Goal: Obtain resource: Obtain resource

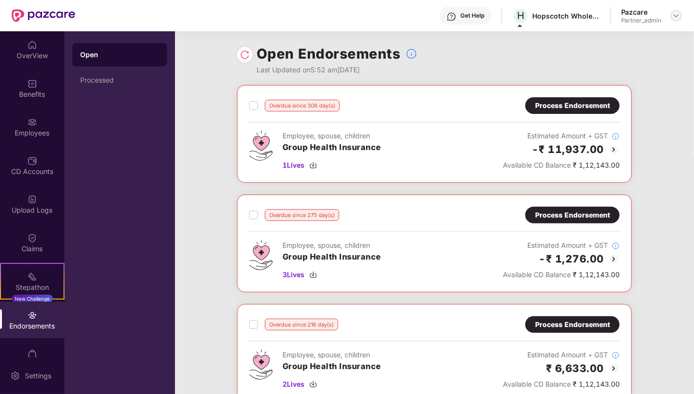
click at [675, 18] on img at bounding box center [677, 16] width 8 height 8
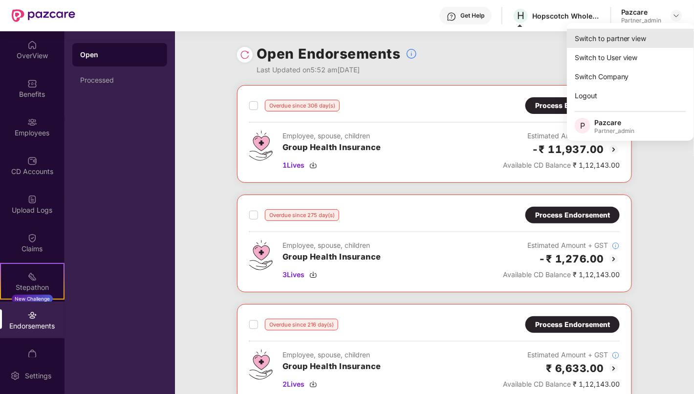
click at [649, 34] on div "Switch to partner view" at bounding box center [630, 38] width 127 height 19
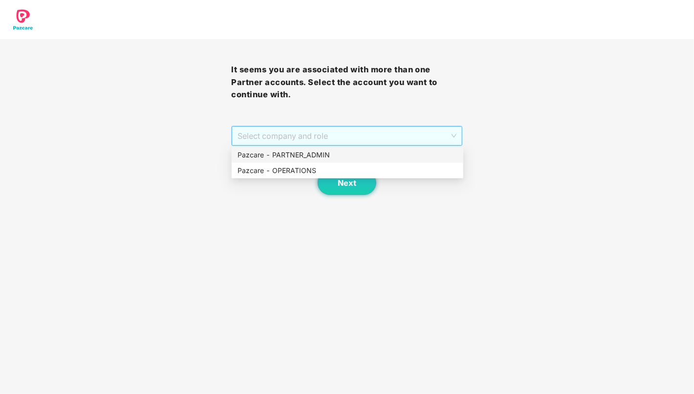
click at [362, 130] on span "Select company and role" at bounding box center [347, 136] width 219 height 19
click at [348, 155] on div "Pazcare - PARTNER_ADMIN" at bounding box center [348, 155] width 220 height 11
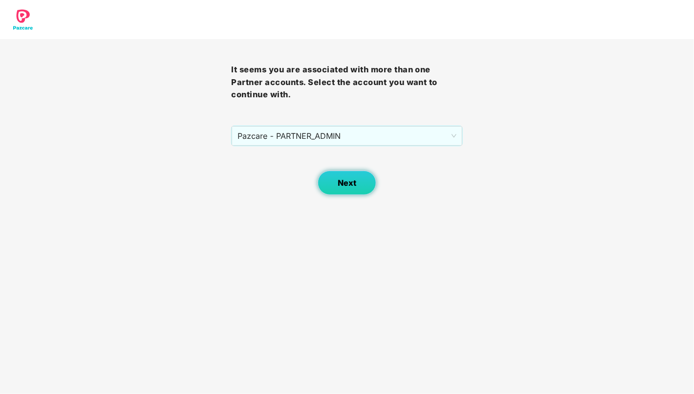
click at [348, 185] on span "Next" at bounding box center [347, 182] width 19 height 9
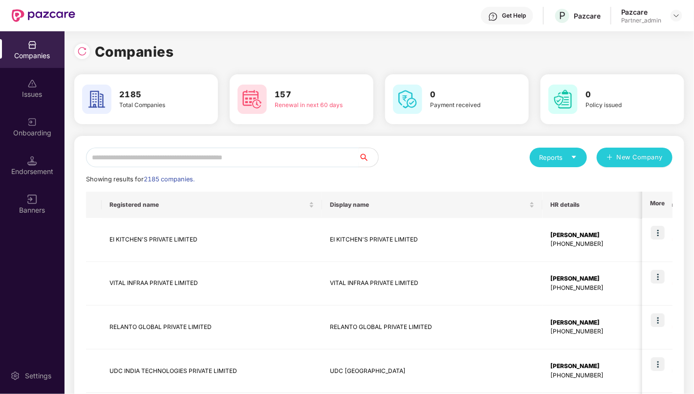
click at [223, 155] on input "text" at bounding box center [222, 158] width 273 height 20
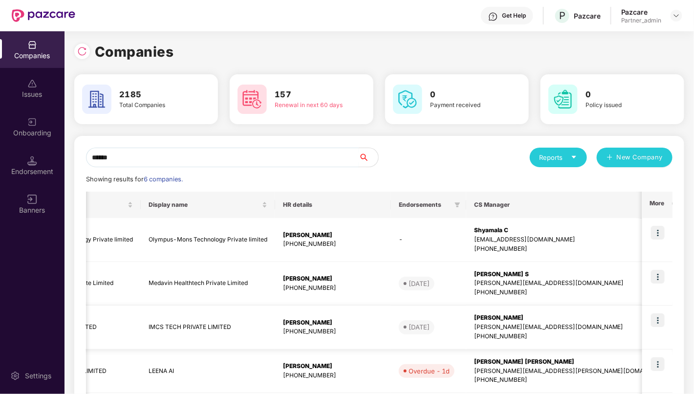
scroll to position [0, 87]
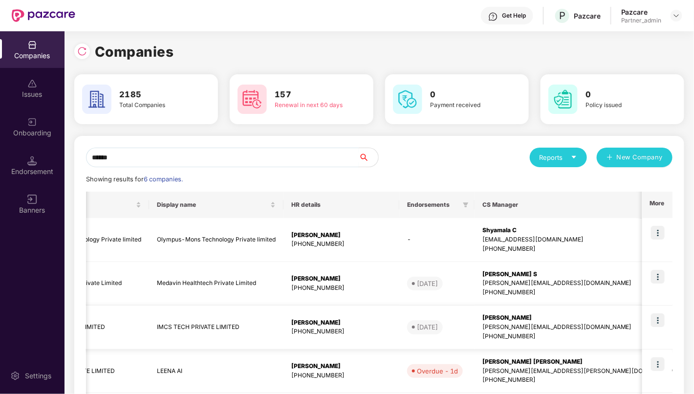
type input "******"
click at [660, 319] on img at bounding box center [658, 320] width 14 height 14
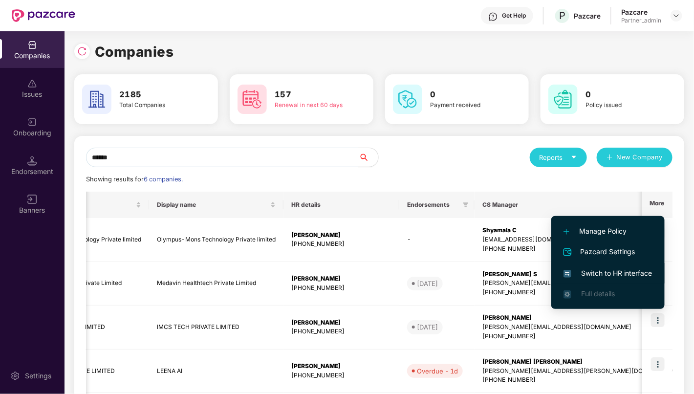
click at [606, 271] on span "Switch to HR interface" at bounding box center [608, 273] width 89 height 11
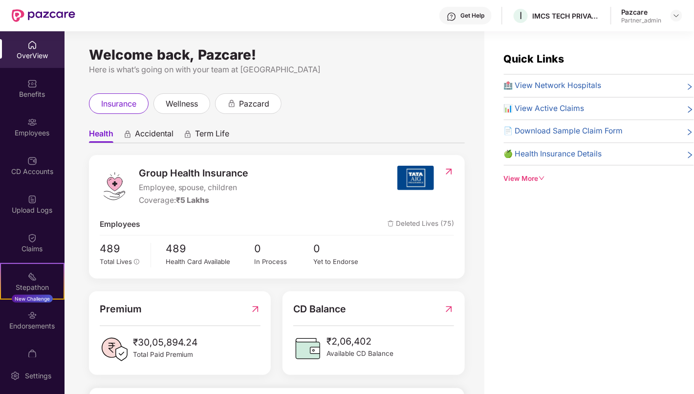
click at [37, 321] on div "Endorsements" at bounding box center [32, 326] width 65 height 10
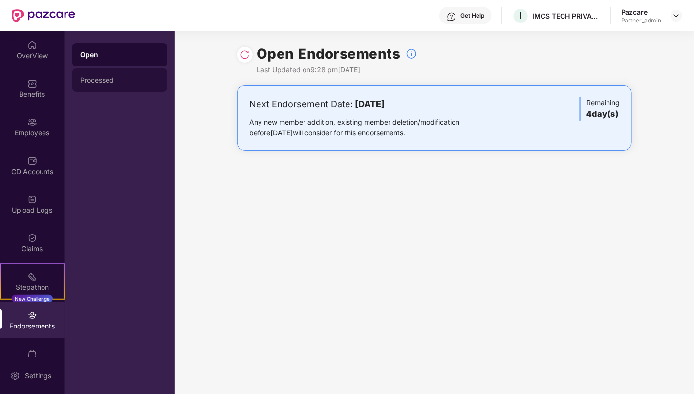
click at [101, 81] on div "Processed" at bounding box center [119, 80] width 79 height 8
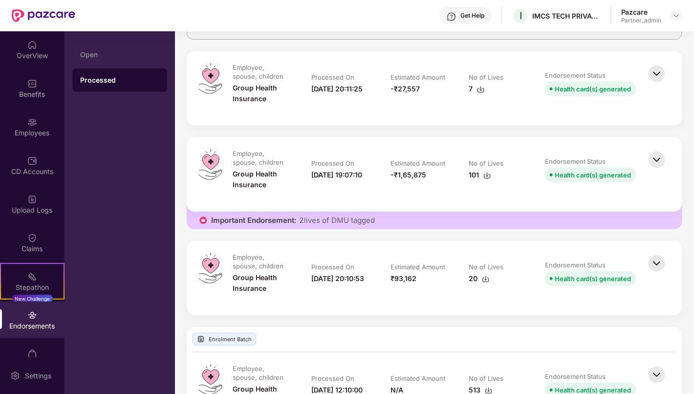
scroll to position [167, 0]
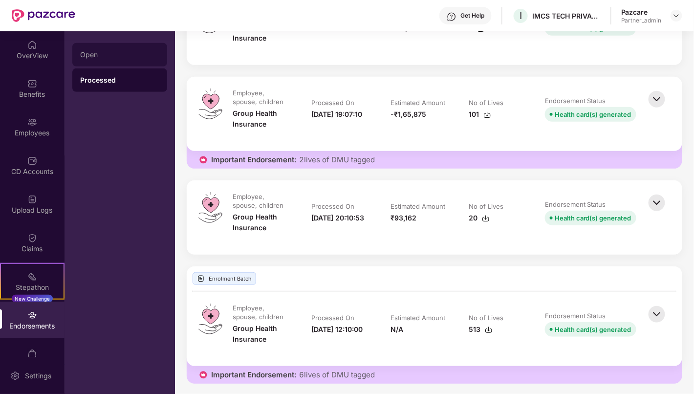
click at [136, 54] on div "Open" at bounding box center [119, 55] width 79 height 8
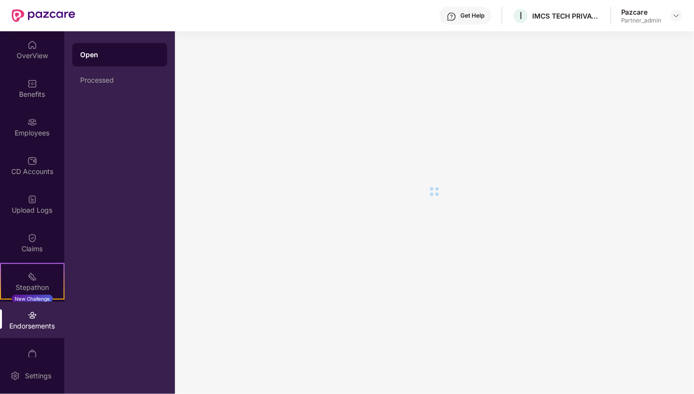
scroll to position [0, 0]
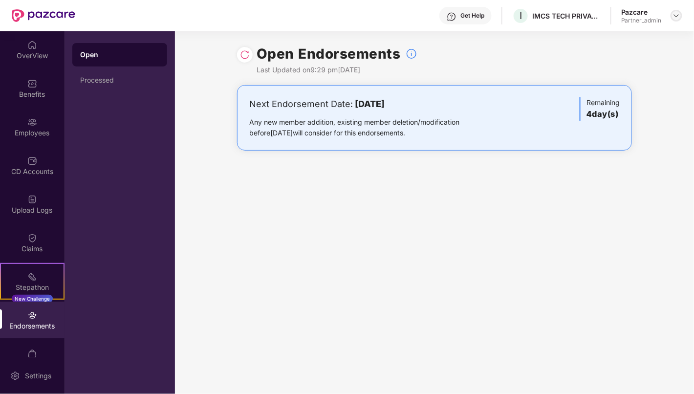
click at [677, 19] on img at bounding box center [677, 16] width 8 height 8
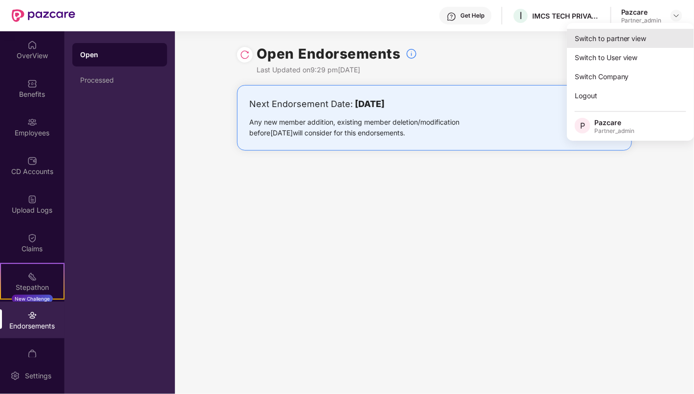
click at [626, 40] on div "Switch to partner view" at bounding box center [630, 38] width 127 height 19
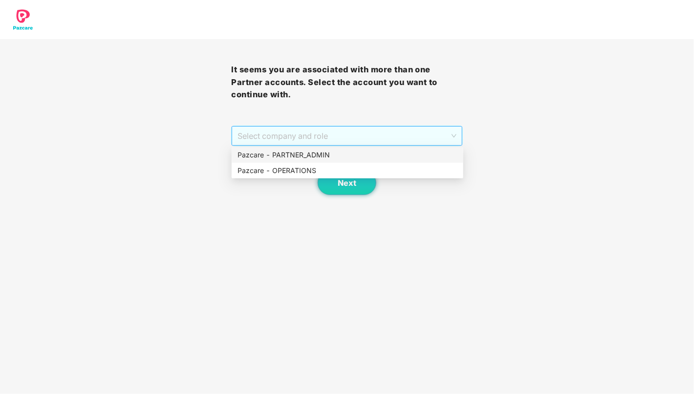
click at [371, 130] on span "Select company and role" at bounding box center [347, 136] width 219 height 19
click at [351, 150] on div "Pazcare - PARTNER_ADMIN" at bounding box center [348, 155] width 220 height 11
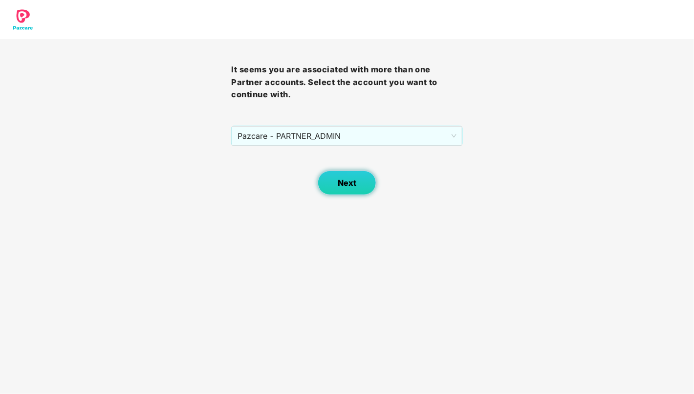
click at [342, 178] on span "Next" at bounding box center [347, 182] width 19 height 9
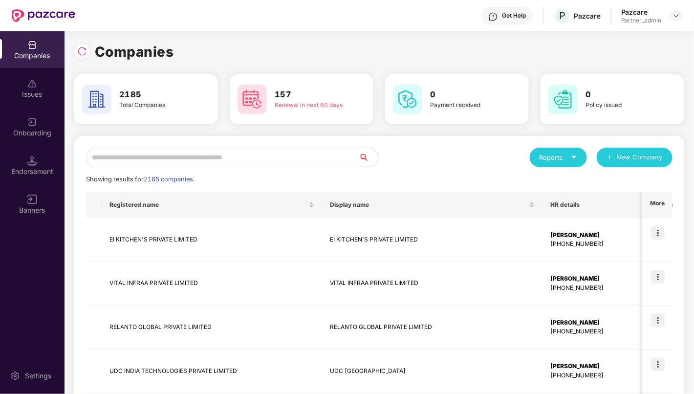
click at [243, 163] on input "text" at bounding box center [222, 158] width 273 height 20
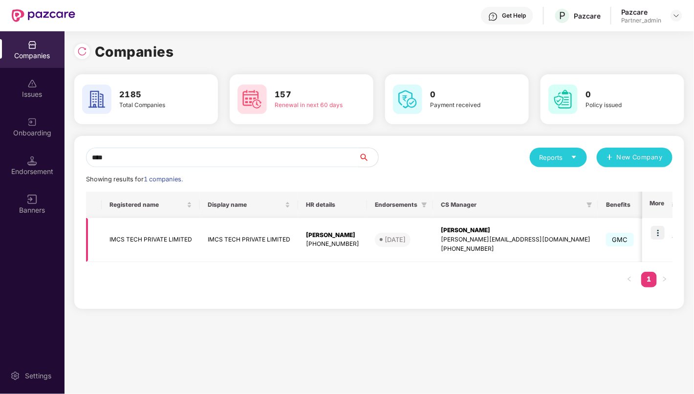
type input "****"
click at [153, 238] on td "IMCS TECH PRIVATE LIMITED" at bounding box center [151, 240] width 98 height 44
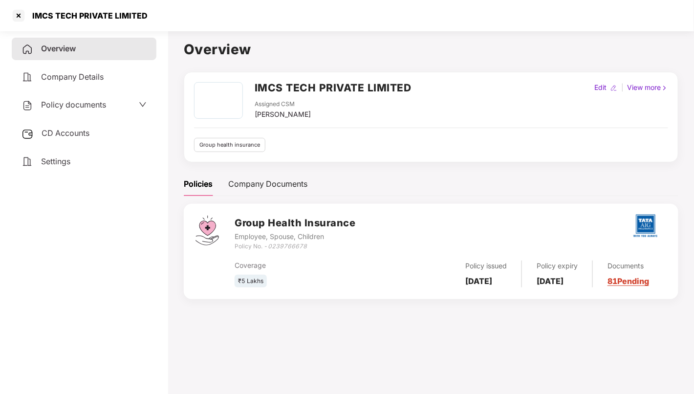
click at [81, 104] on span "Policy documents" at bounding box center [73, 105] width 65 height 10
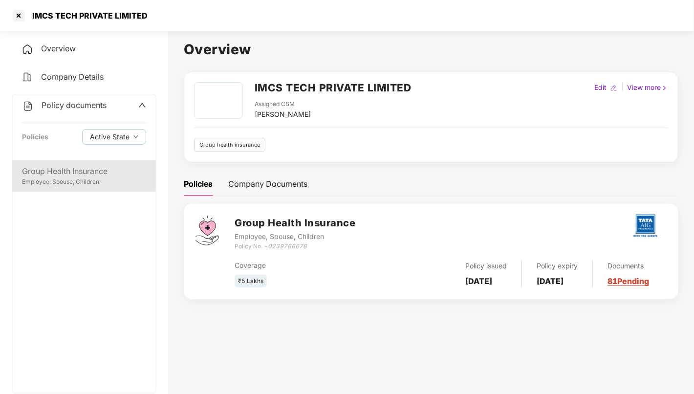
click at [72, 177] on div "Group Health Insurance" at bounding box center [84, 171] width 124 height 12
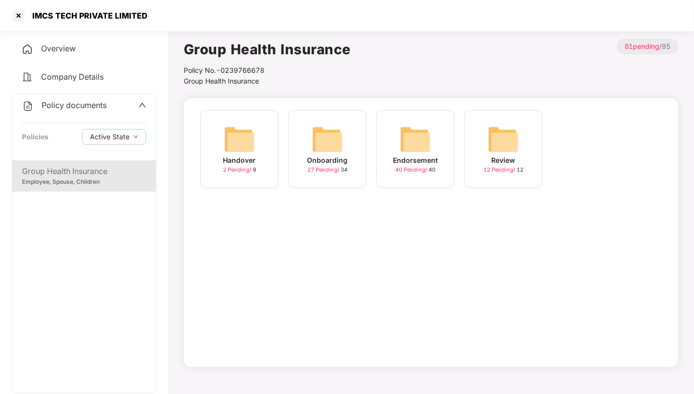
click at [419, 137] on img at bounding box center [415, 139] width 31 height 31
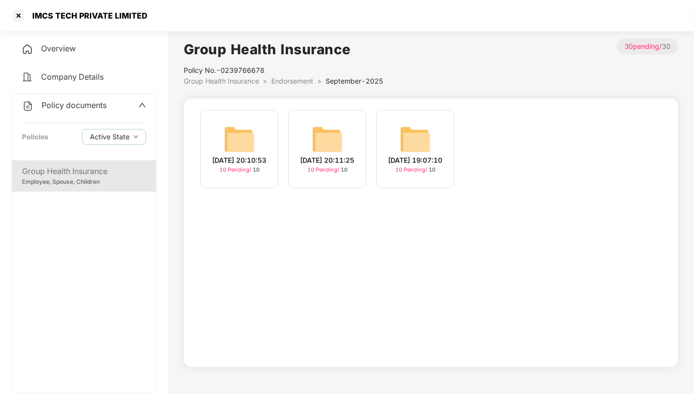
click at [289, 83] on span "Endorsement" at bounding box center [292, 81] width 42 height 8
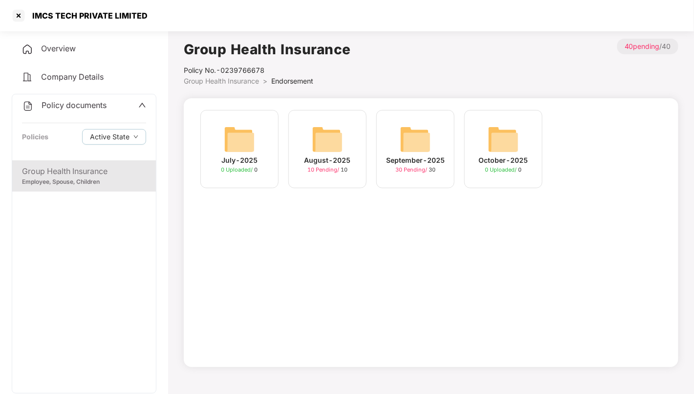
click at [327, 139] on img at bounding box center [327, 139] width 31 height 31
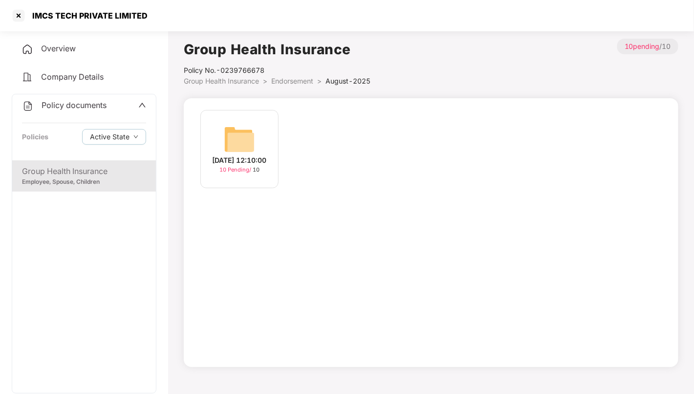
click at [287, 80] on span "Endorsement" at bounding box center [292, 81] width 42 height 8
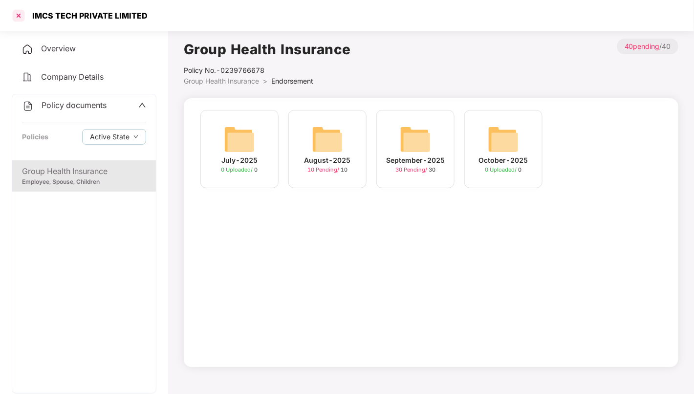
click at [17, 16] on div at bounding box center [19, 16] width 16 height 16
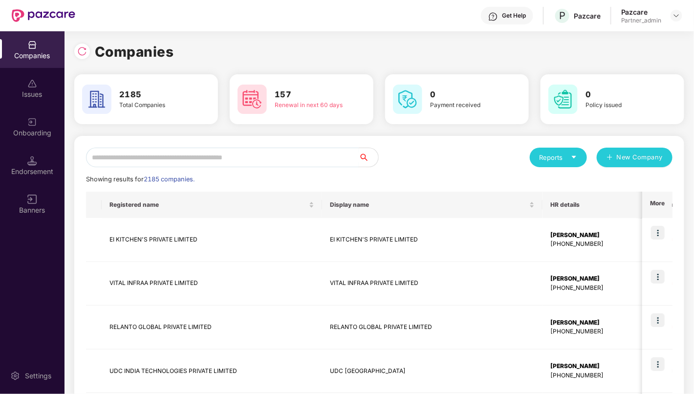
click at [288, 162] on input "text" at bounding box center [222, 158] width 273 height 20
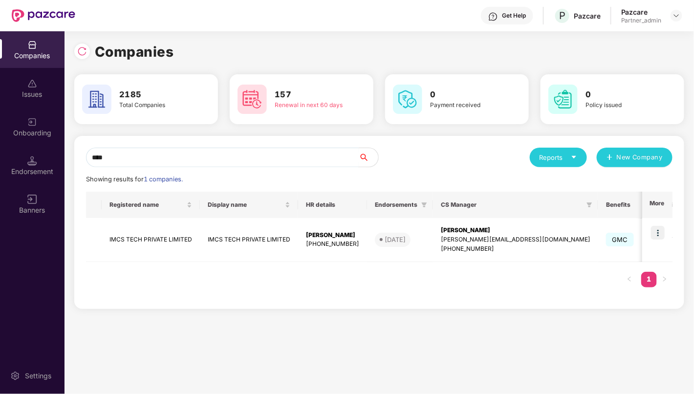
type input "****"
click at [659, 233] on img at bounding box center [658, 233] width 14 height 14
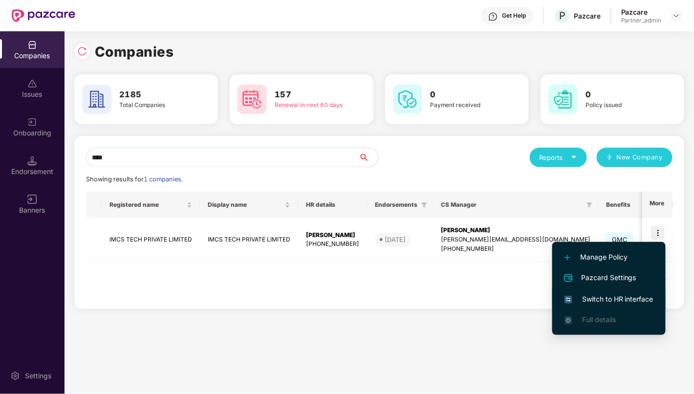
click at [617, 300] on span "Switch to HR interface" at bounding box center [609, 299] width 89 height 11
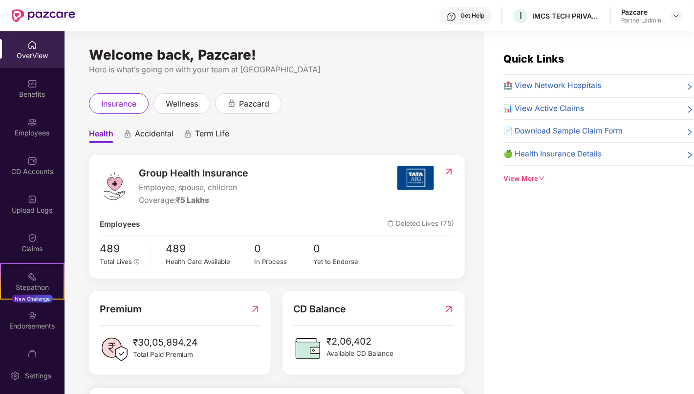
click at [23, 325] on div "Endorsements" at bounding box center [32, 326] width 65 height 10
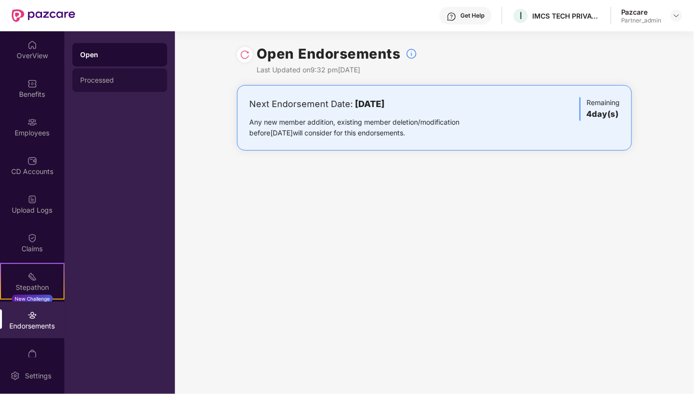
click at [106, 80] on div "Processed" at bounding box center [119, 80] width 79 height 8
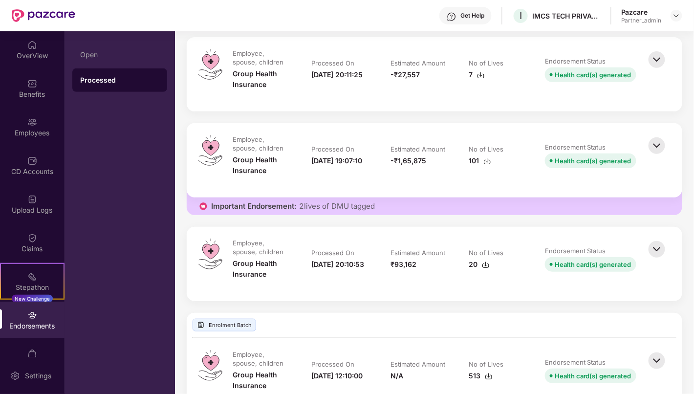
scroll to position [121, 0]
click at [35, 130] on div "Employees" at bounding box center [32, 133] width 65 height 10
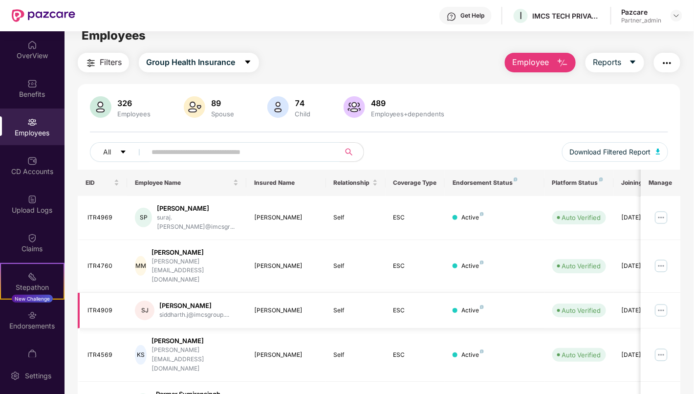
scroll to position [0, 0]
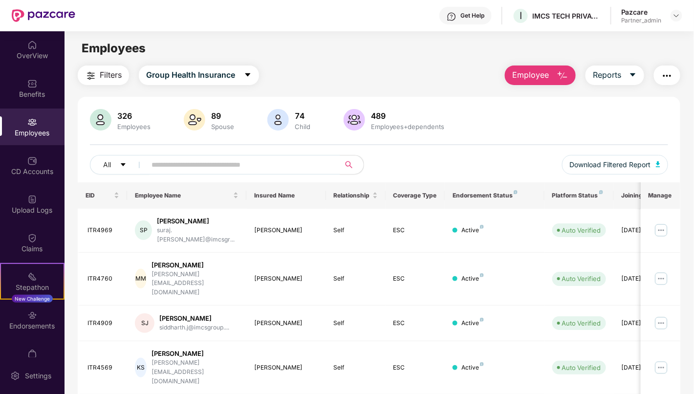
click at [110, 74] on span "Filters" at bounding box center [111, 75] width 22 height 12
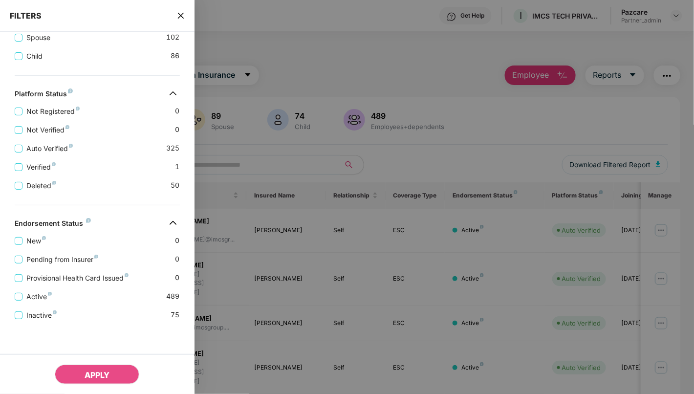
scroll to position [226, 0]
click at [181, 17] on icon "close" at bounding box center [181, 16] width 8 height 8
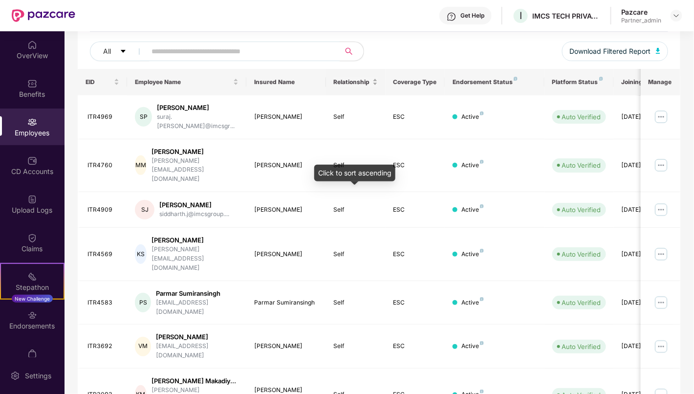
scroll to position [0, 0]
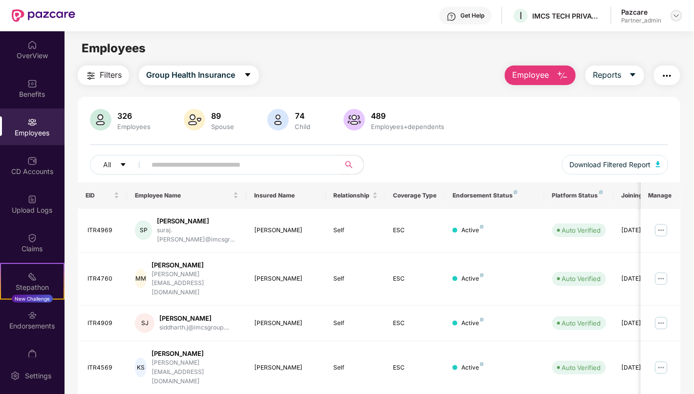
click at [678, 16] on img at bounding box center [677, 16] width 8 height 8
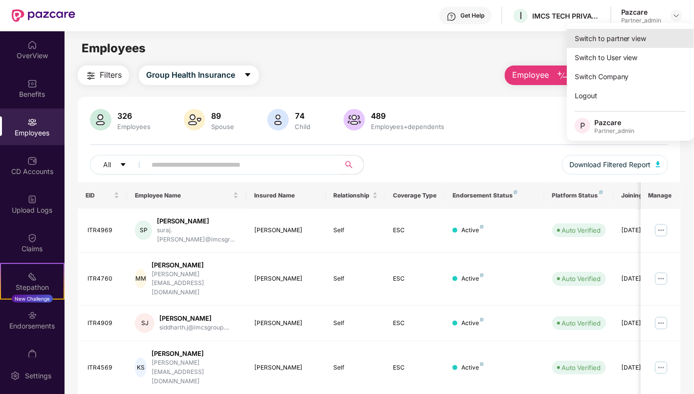
click at [641, 33] on div "Switch to partner view" at bounding box center [630, 38] width 127 height 19
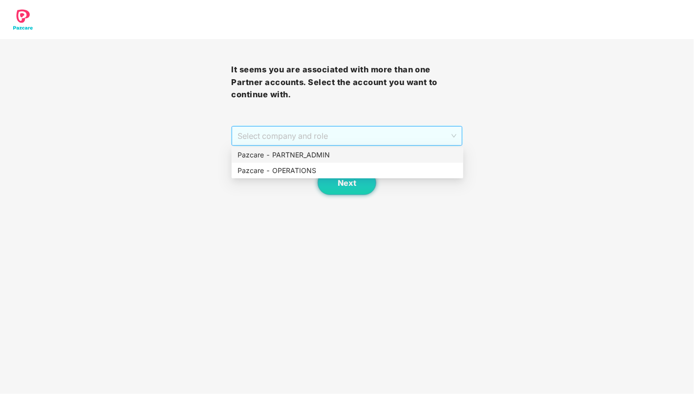
click at [372, 134] on span "Select company and role" at bounding box center [347, 136] width 219 height 19
click at [340, 156] on div "Pazcare - PARTNER_ADMIN" at bounding box center [348, 155] width 220 height 11
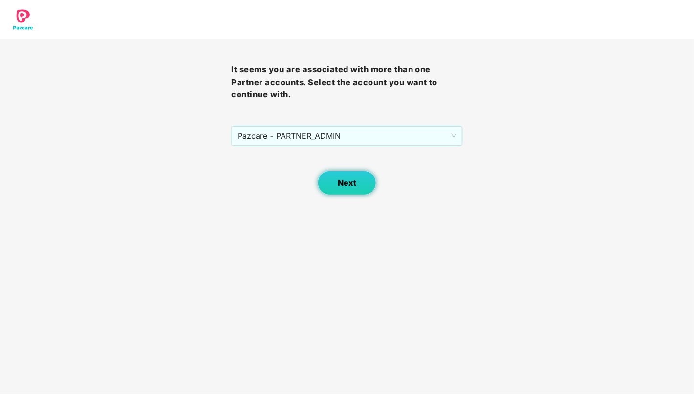
click at [344, 184] on span "Next" at bounding box center [347, 182] width 19 height 9
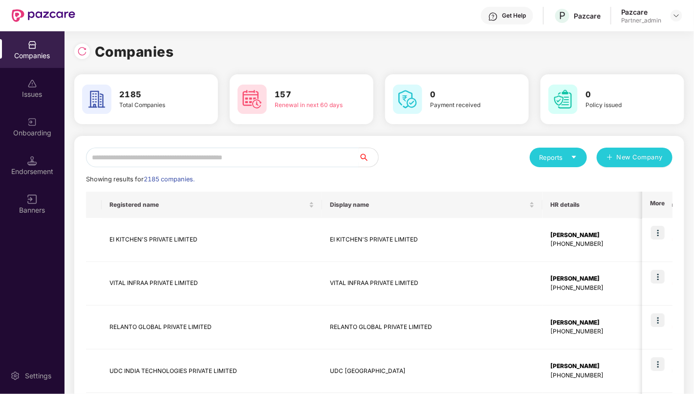
click at [297, 157] on input "text" at bounding box center [222, 158] width 273 height 20
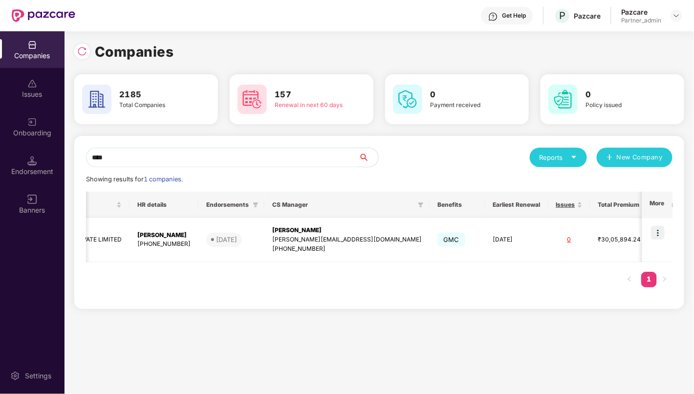
scroll to position [0, 172]
type input "****"
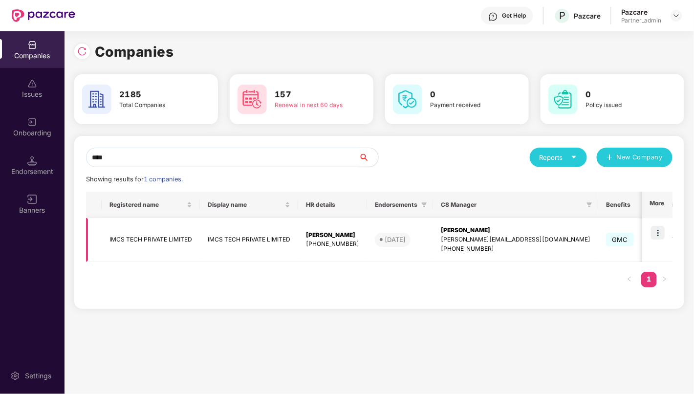
click at [155, 233] on td "IMCS TECH PRIVATE LIMITED" at bounding box center [151, 240] width 98 height 44
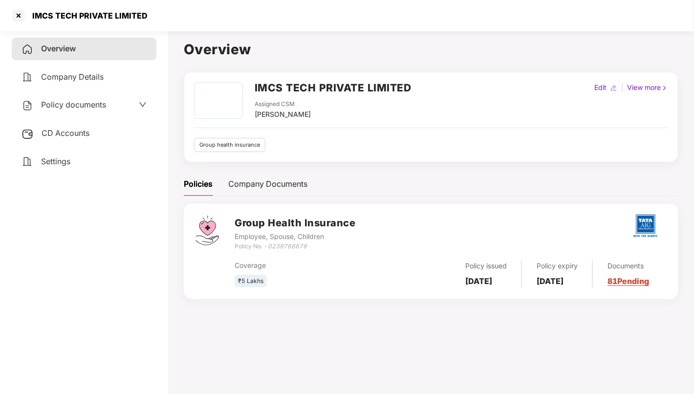
click at [80, 135] on span "CD Accounts" at bounding box center [66, 133] width 48 height 10
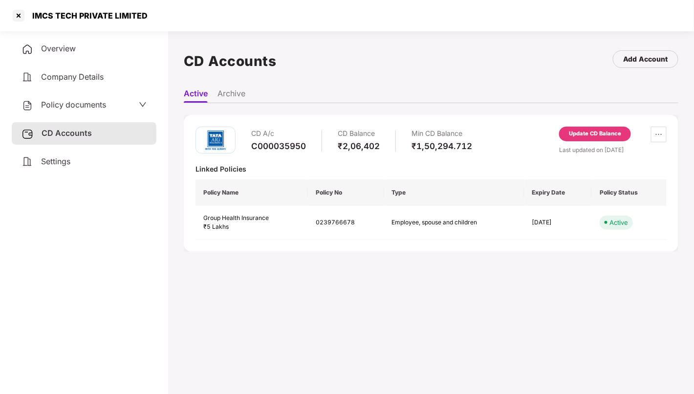
click at [91, 105] on span "Policy documents" at bounding box center [73, 105] width 65 height 10
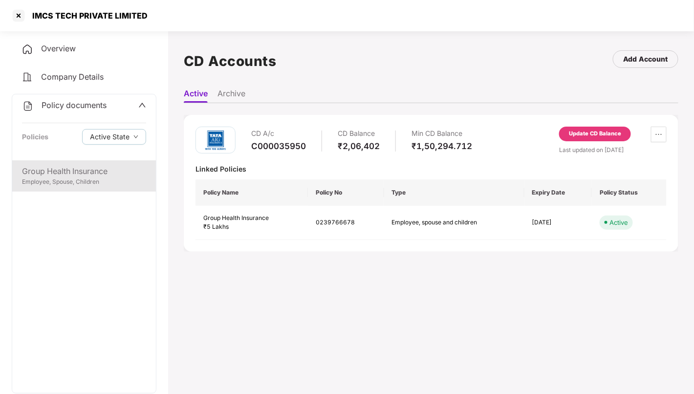
click at [77, 166] on div "Group Health Insurance" at bounding box center [84, 171] width 124 height 12
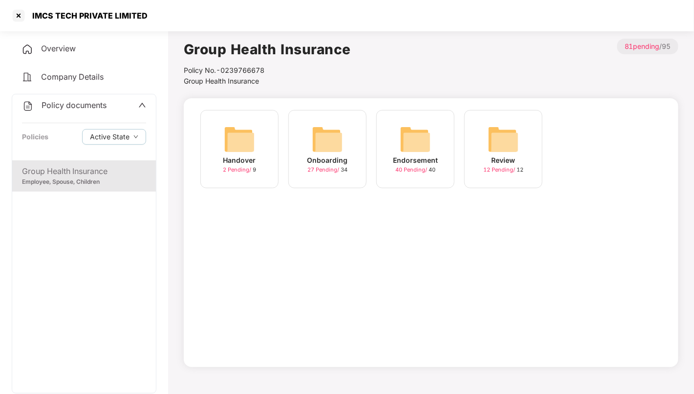
click at [332, 145] on img at bounding box center [327, 139] width 31 height 31
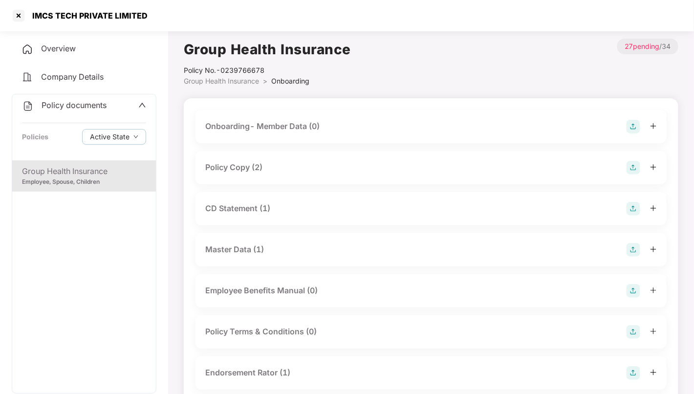
click at [294, 171] on div "Policy Copy (2)" at bounding box center [431, 168] width 452 height 14
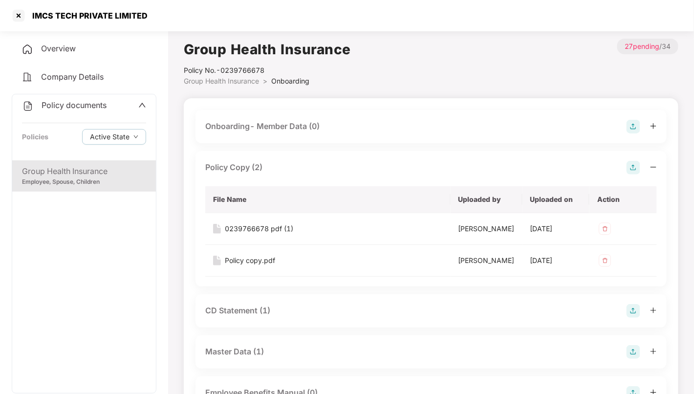
click at [117, 104] on div "Policy documents" at bounding box center [84, 105] width 124 height 13
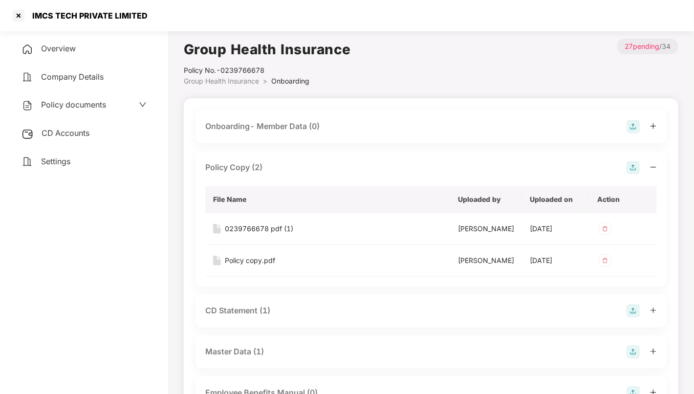
click at [72, 132] on span "CD Accounts" at bounding box center [66, 133] width 48 height 10
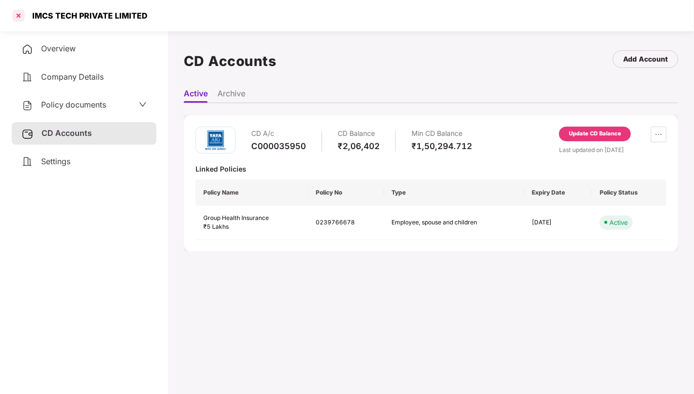
click at [18, 16] on div at bounding box center [19, 16] width 16 height 16
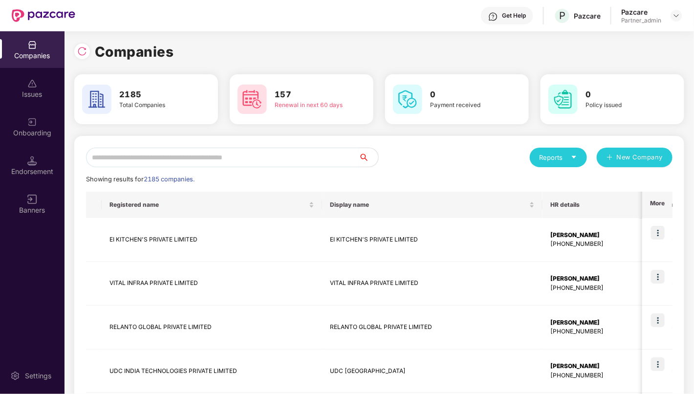
click at [296, 160] on input "text" at bounding box center [222, 158] width 273 height 20
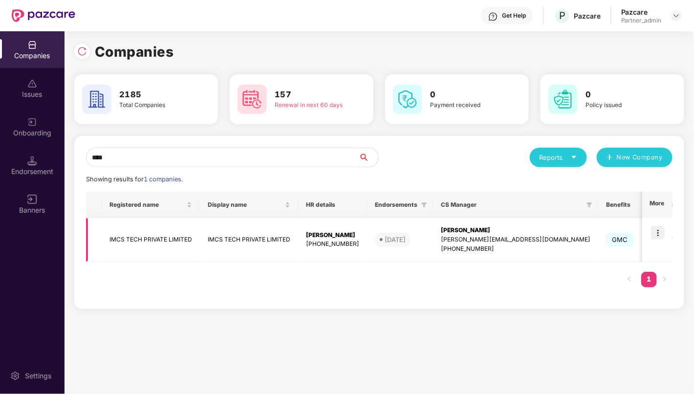
type input "****"
click at [161, 230] on td "IMCS TECH PRIVATE LIMITED" at bounding box center [151, 240] width 98 height 44
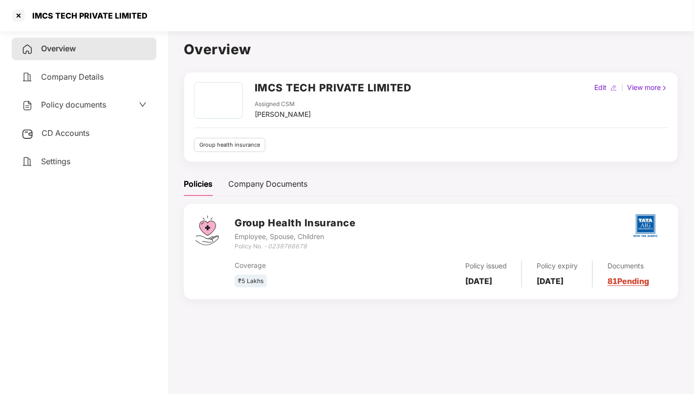
click at [86, 110] on div "Policy documents" at bounding box center [64, 105] width 85 height 13
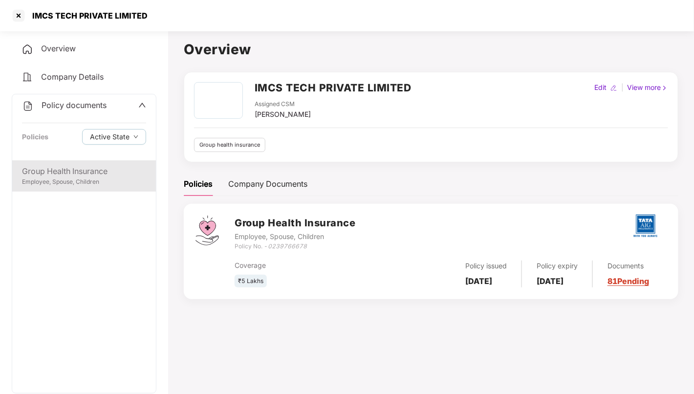
click at [83, 171] on div "Group Health Insurance" at bounding box center [84, 171] width 124 height 12
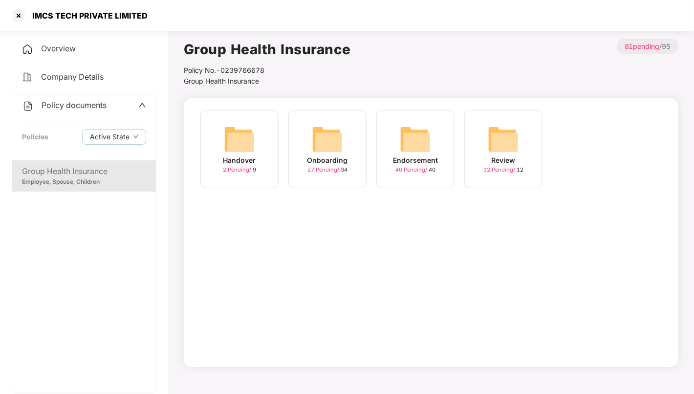
click at [321, 146] on img at bounding box center [327, 139] width 31 height 31
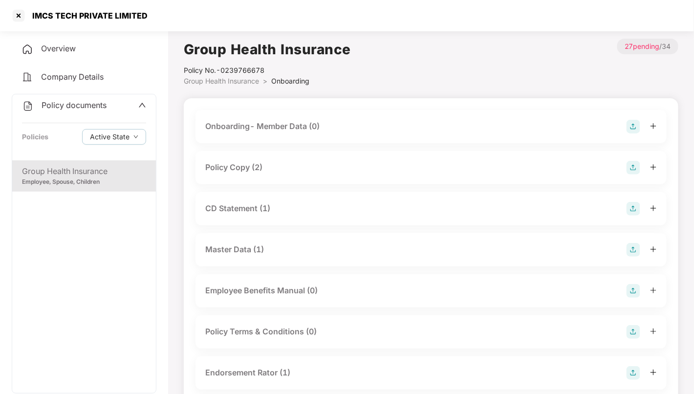
click at [290, 163] on div "Policy Copy (2)" at bounding box center [431, 168] width 452 height 14
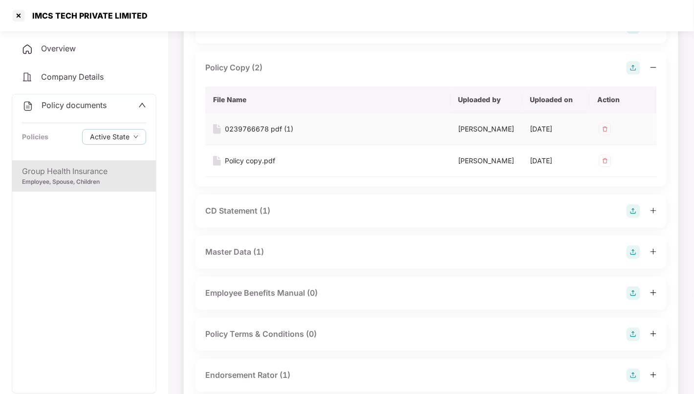
scroll to position [101, 0]
click at [304, 208] on div "CD Statement (1)" at bounding box center [431, 210] width 452 height 14
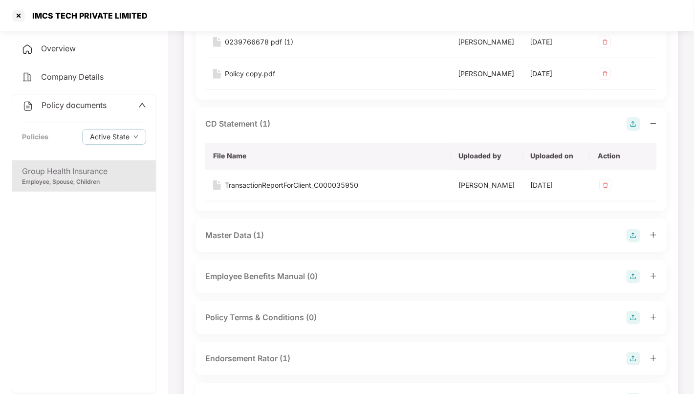
scroll to position [187, 0]
click at [295, 233] on div "Master Data (1)" at bounding box center [431, 235] width 452 height 14
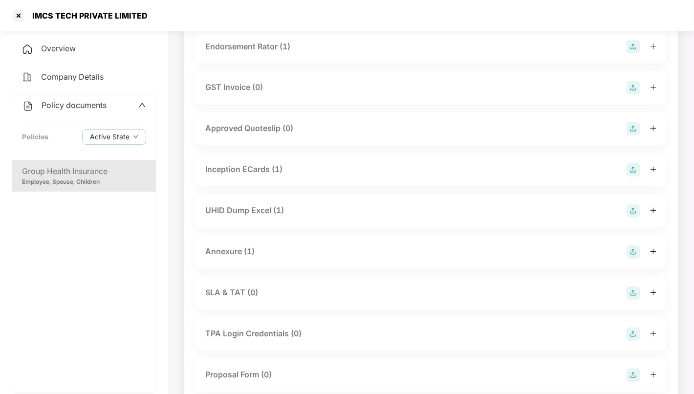
scroll to position [570, 0]
click at [300, 204] on div "UHID Dump Excel (1)" at bounding box center [431, 211] width 452 height 14
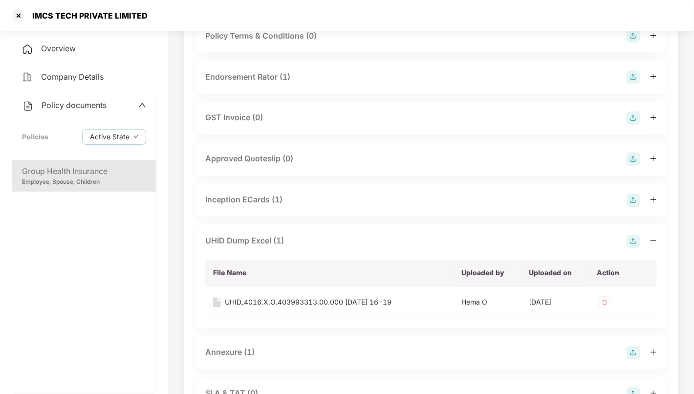
scroll to position [512, 0]
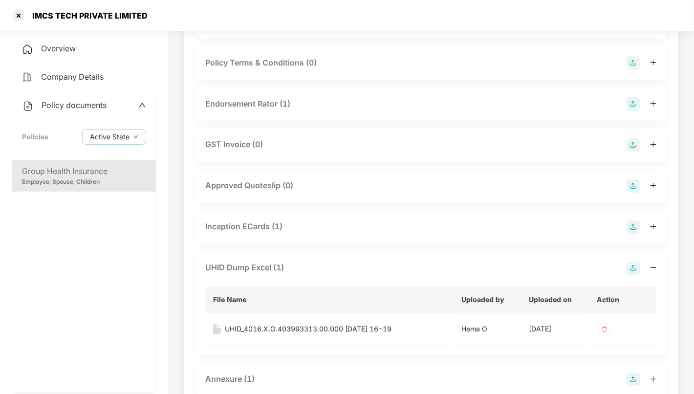
click at [292, 235] on div "Inception ECards (1)" at bounding box center [431, 227] width 471 height 33
click at [295, 226] on div "Inception ECards (1)" at bounding box center [431, 228] width 452 height 14
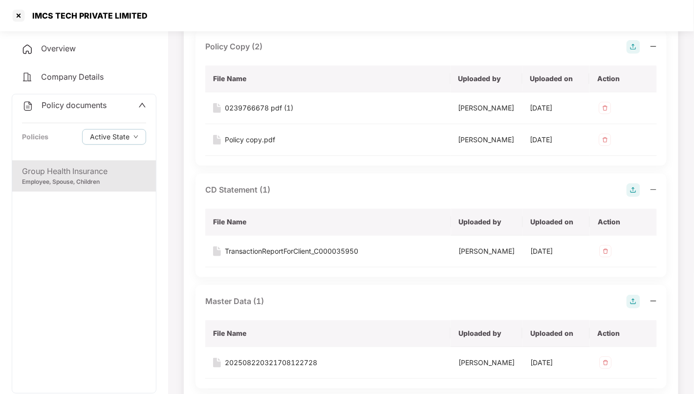
scroll to position [116, 0]
